Goal: Transaction & Acquisition: Purchase product/service

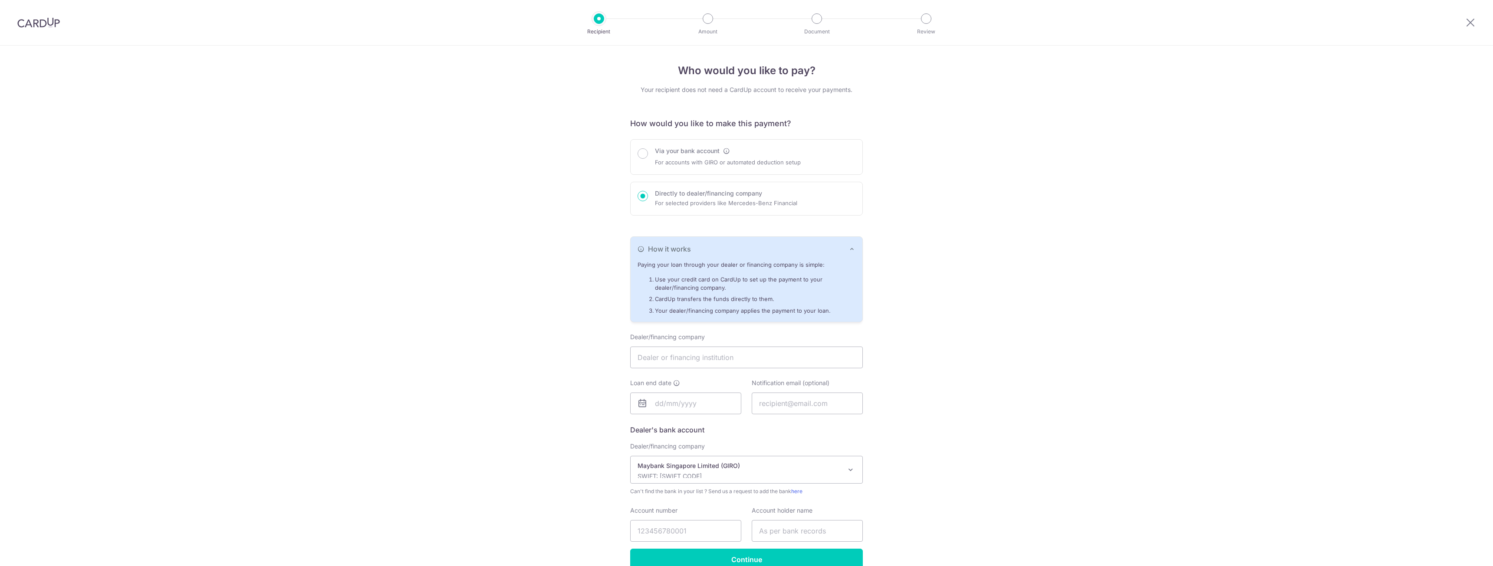
select select "22900"
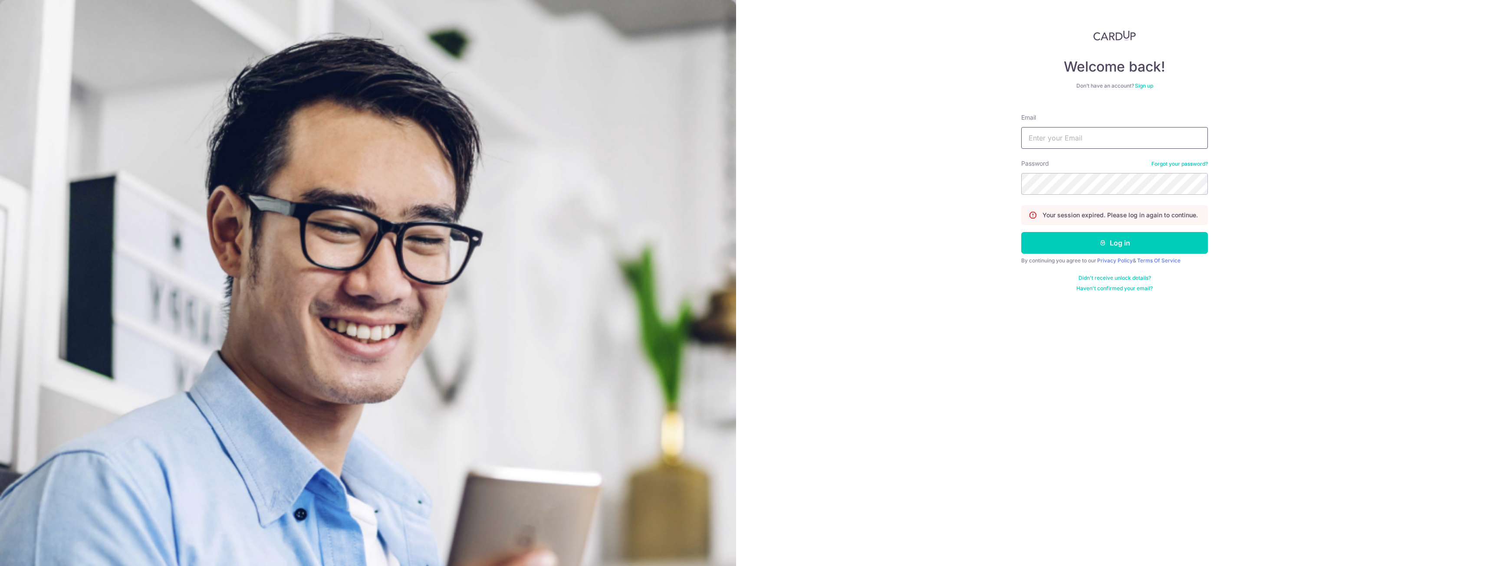
type input "[EMAIL_ADDRESS][DOMAIN_NAME]"
click at [1072, 244] on button "Log in" at bounding box center [1114, 243] width 187 height 22
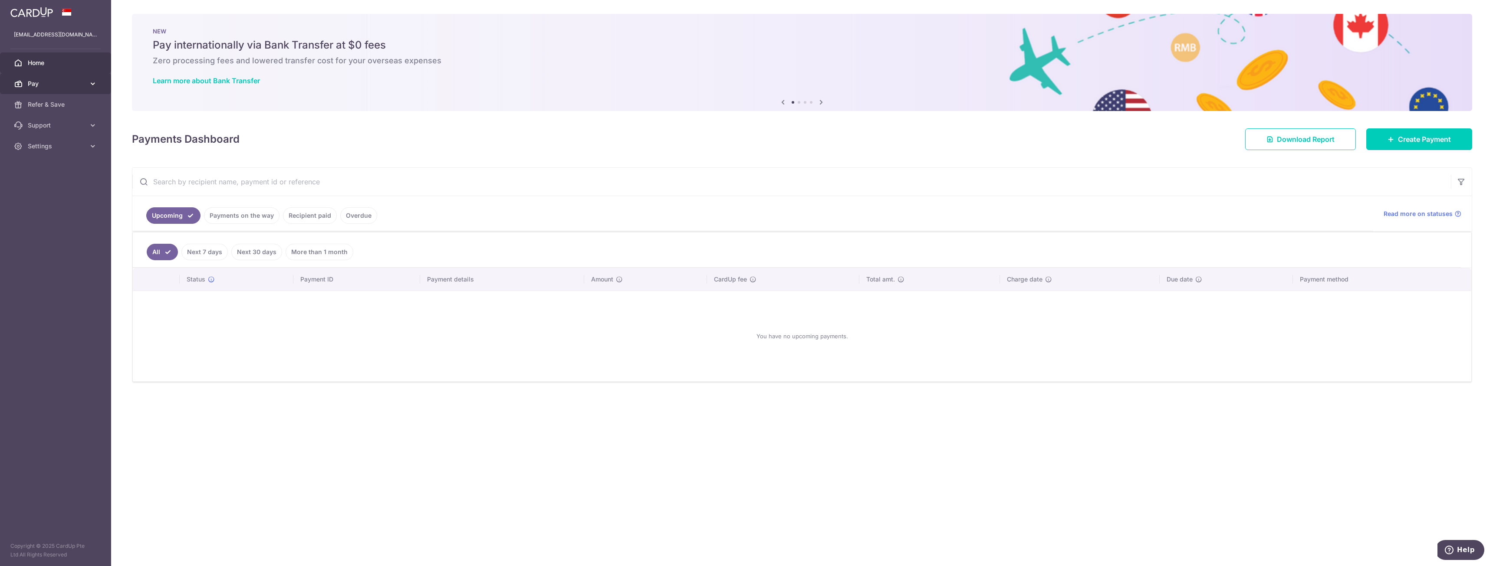
click at [30, 76] on link "Pay" at bounding box center [55, 83] width 111 height 21
click at [51, 101] on span "Payments" at bounding box center [56, 104] width 57 height 9
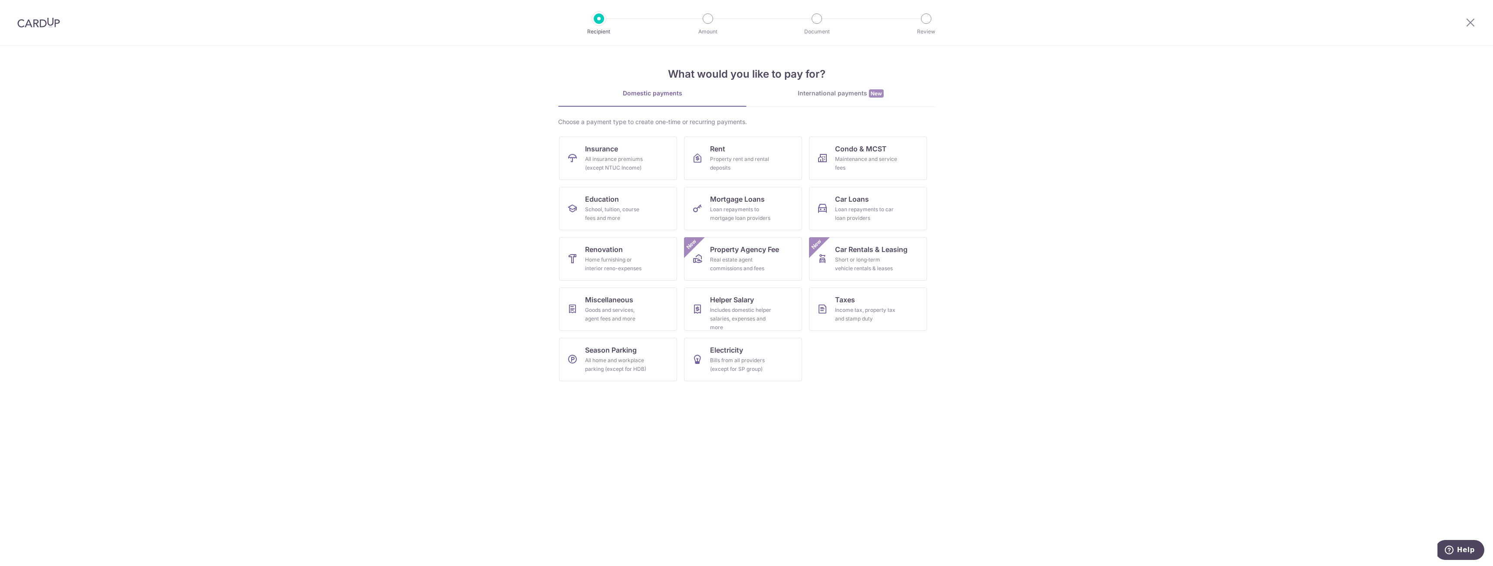
click at [830, 92] on div "International payments New" at bounding box center [840, 93] width 188 height 9
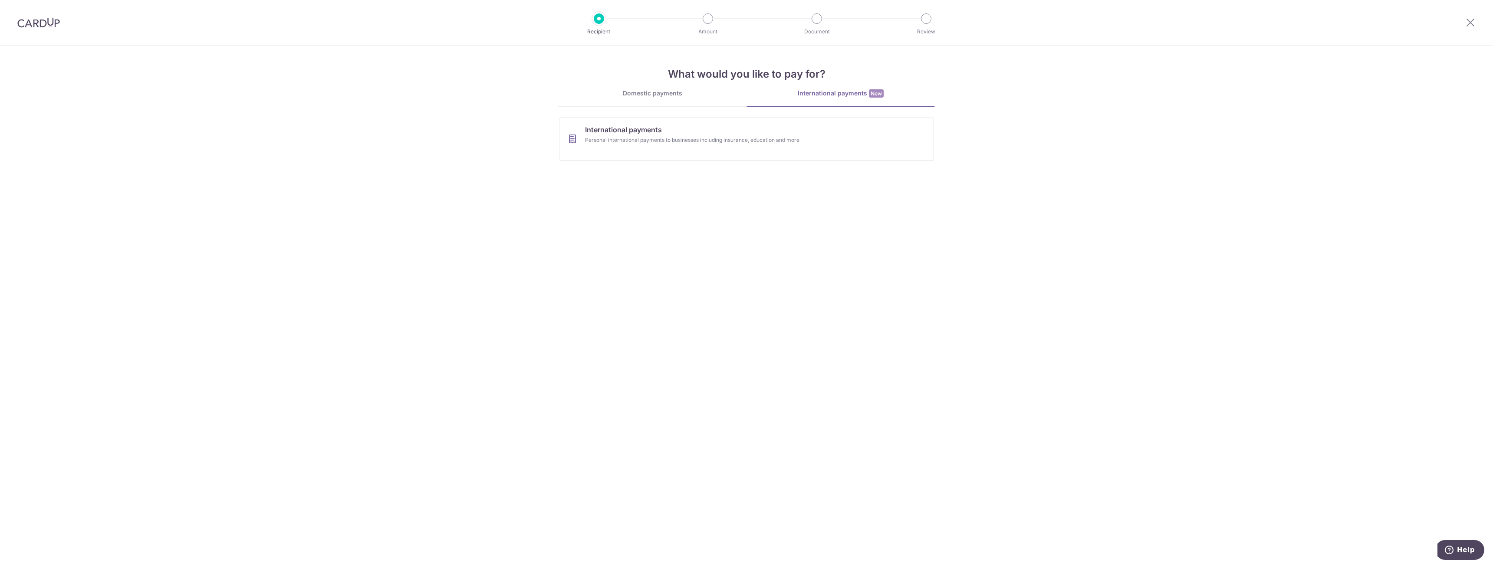
click at [669, 99] on link "Domestic payments" at bounding box center [652, 97] width 188 height 17
